Goal: Information Seeking & Learning: Learn about a topic

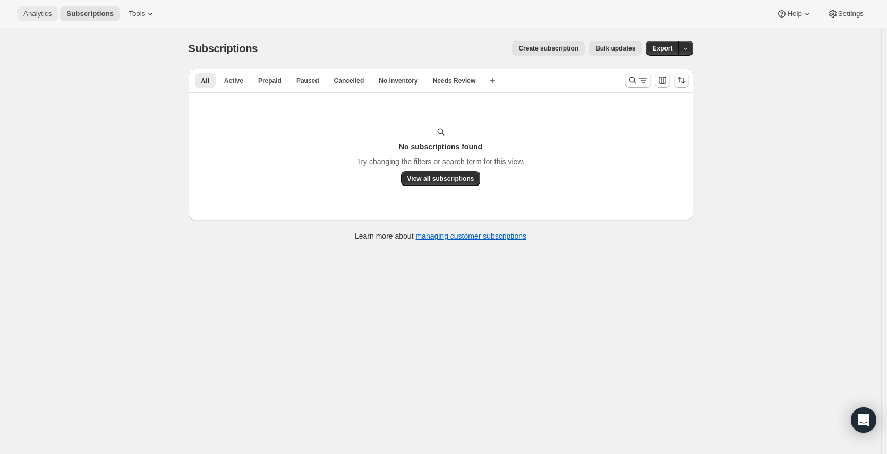
click at [43, 14] on span "Analytics" at bounding box center [37, 14] width 28 height 8
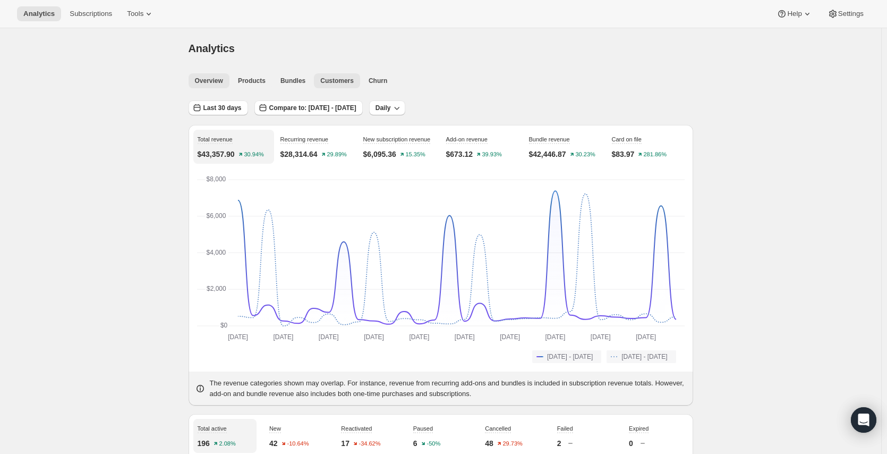
click at [314, 83] on button "Customers" at bounding box center [337, 80] width 46 height 15
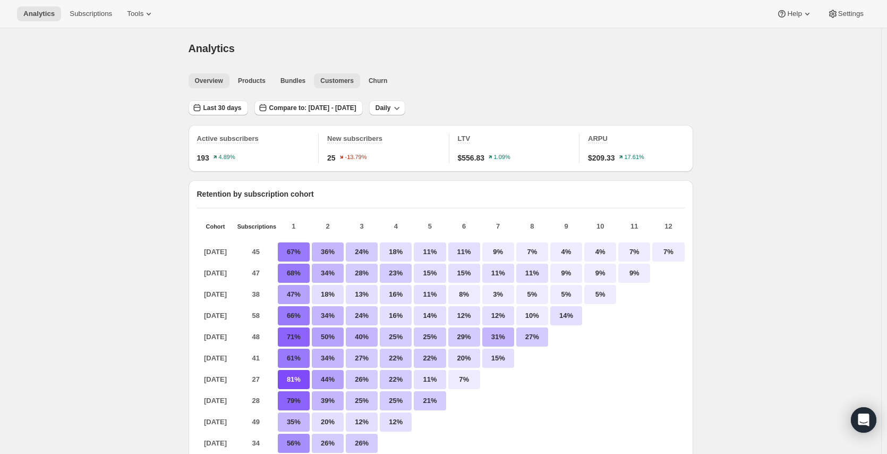
click at [226, 81] on button "Overview" at bounding box center [209, 80] width 41 height 15
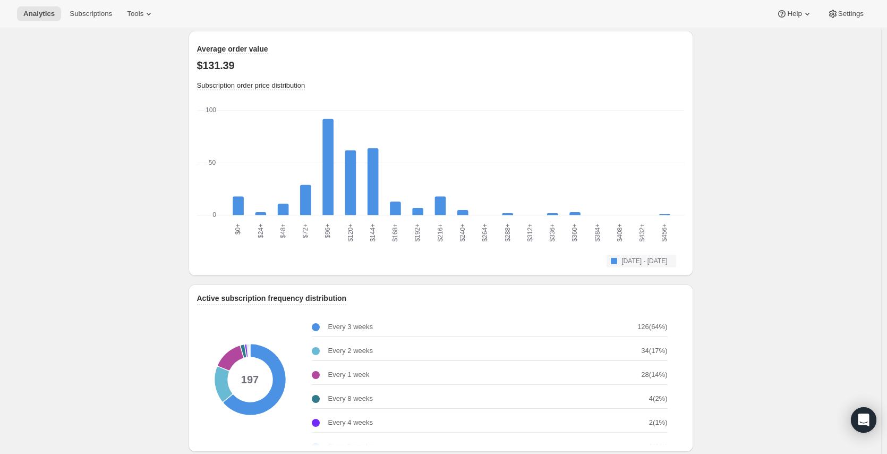
scroll to position [1115, 0]
